Goal: Find specific page/section: Find specific page/section

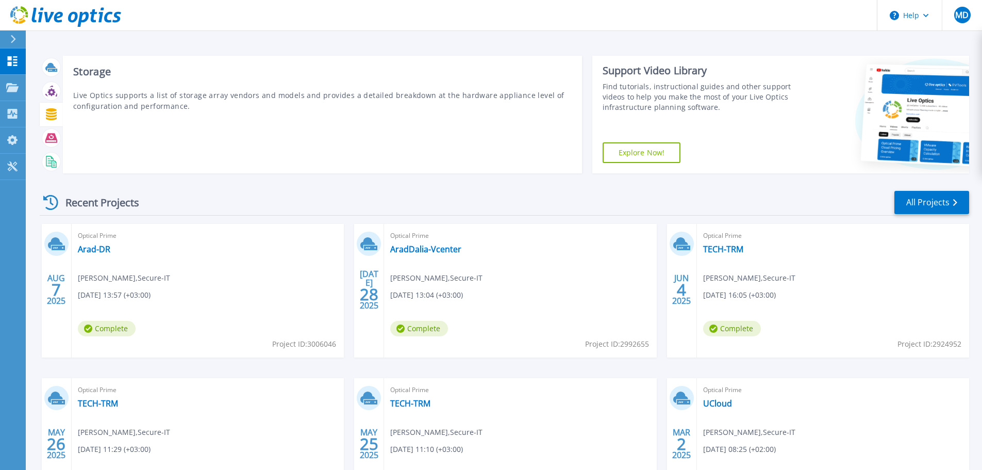
click at [56, 114] on icon at bounding box center [51, 114] width 11 height 12
click at [56, 113] on icon at bounding box center [51, 114] width 11 height 12
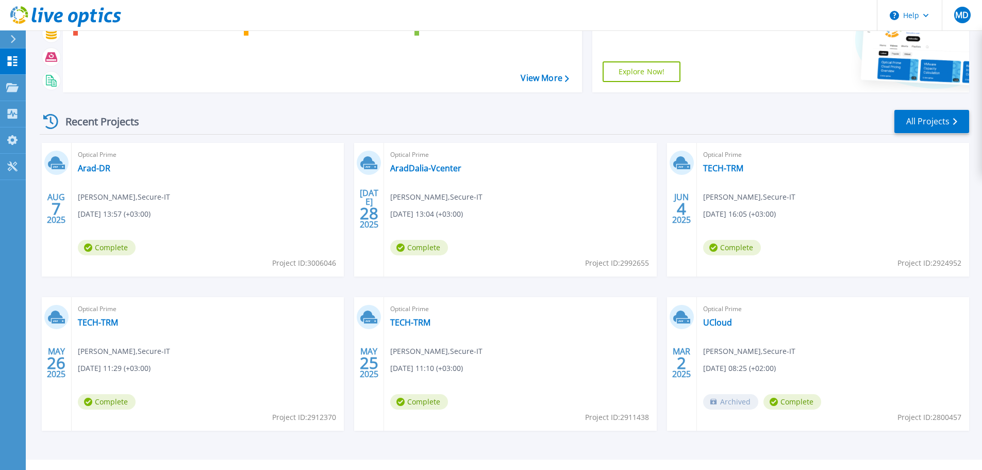
scroll to position [102, 0]
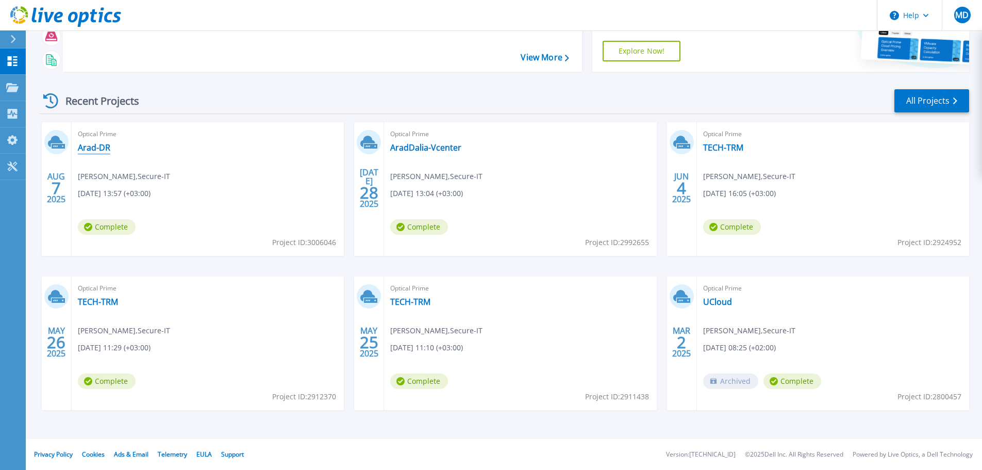
click at [105, 148] on link "Arad-DR" at bounding box center [94, 147] width 32 height 10
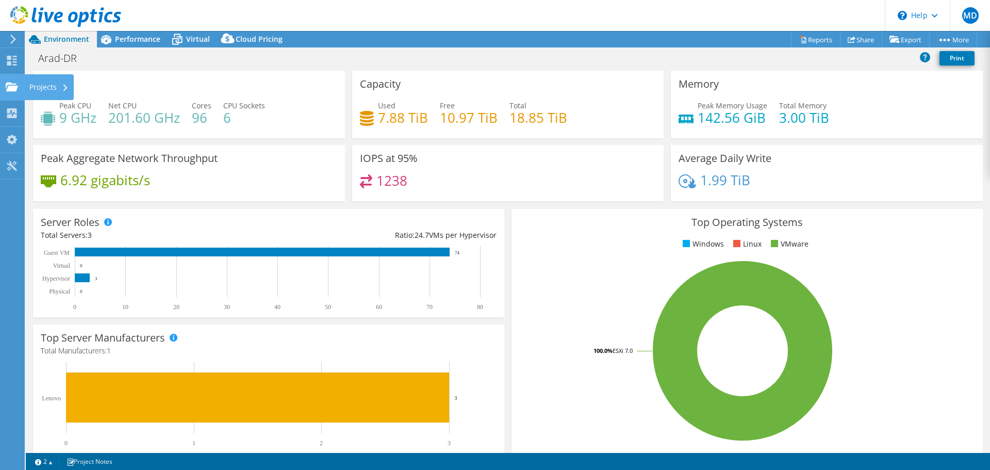
click at [36, 89] on div "Projects" at bounding box center [48, 87] width 49 height 26
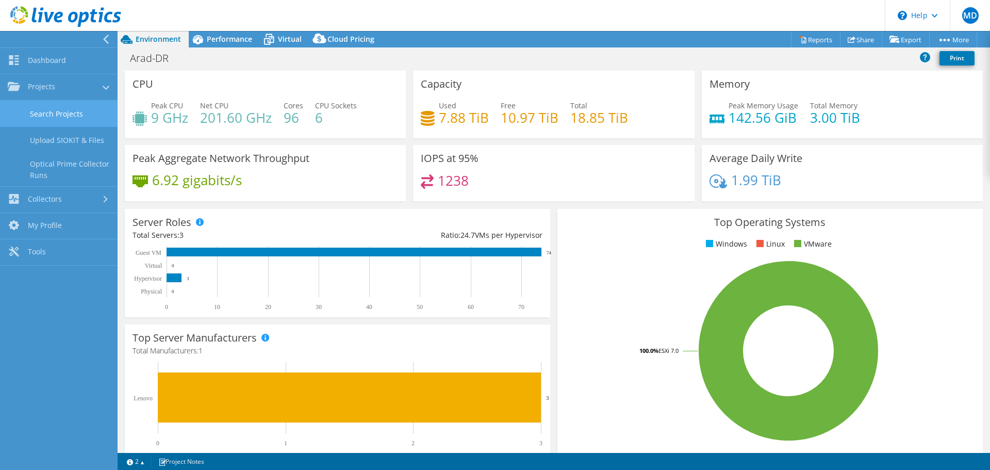
click at [51, 115] on link "Search Projects" at bounding box center [59, 114] width 118 height 26
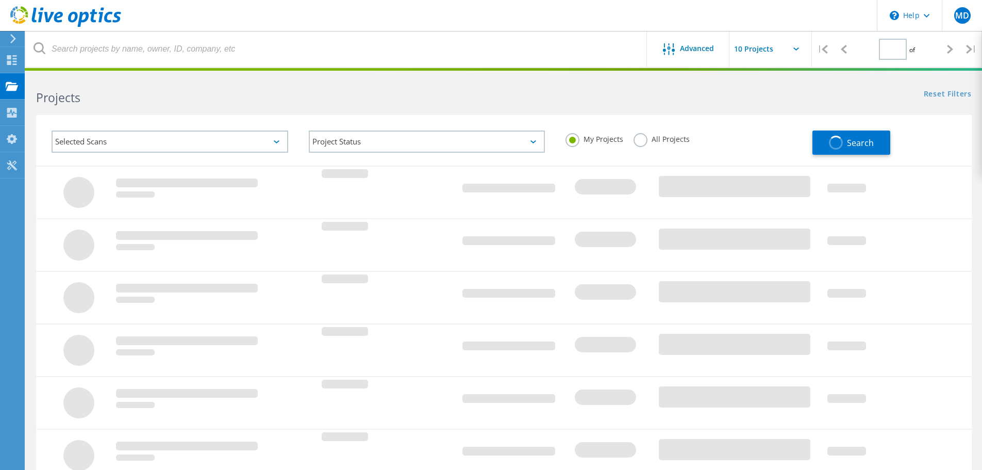
type input "1"
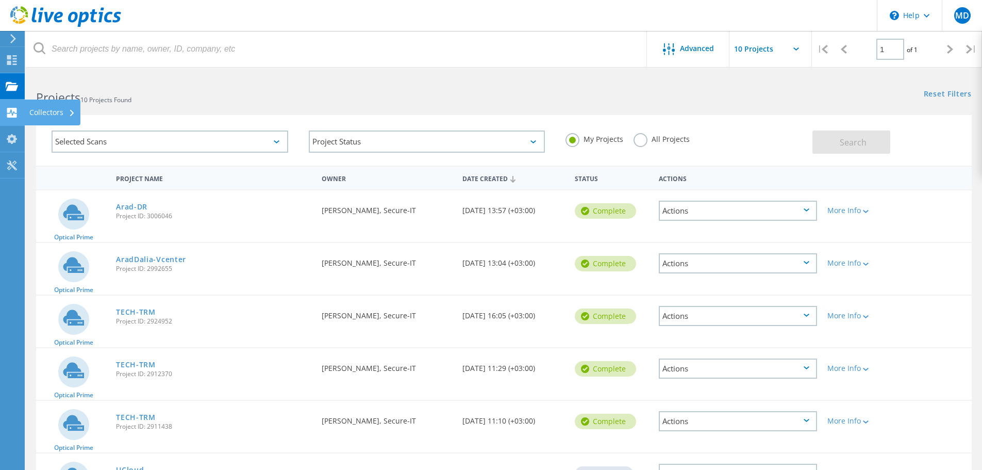
click at [44, 112] on div "Collectors" at bounding box center [52, 112] width 46 height 7
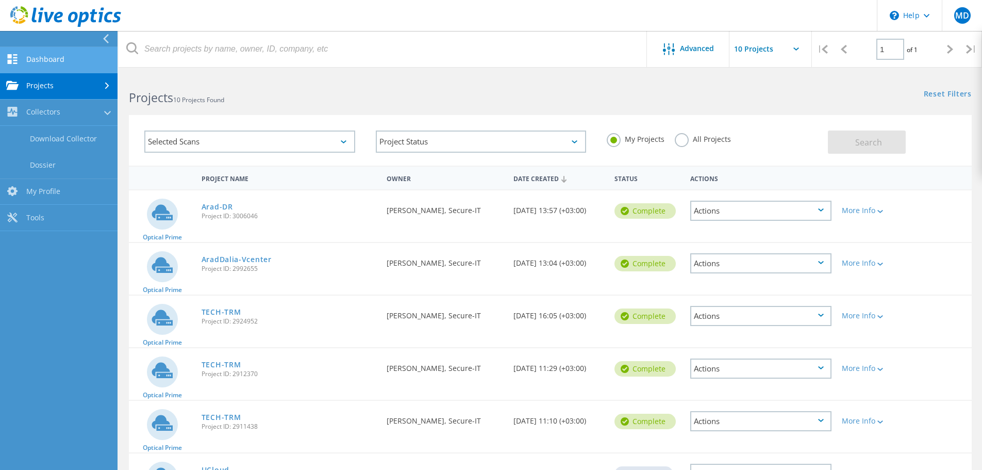
click at [37, 63] on link "Dashboard" at bounding box center [59, 60] width 118 height 26
